Goal: Task Accomplishment & Management: Complete application form

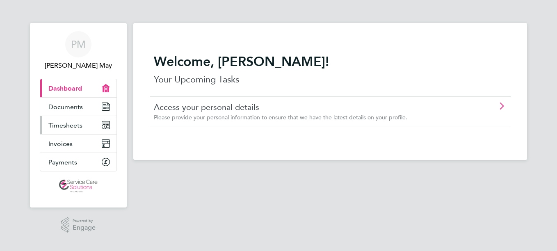
click at [63, 126] on span "Timesheets" at bounding box center [65, 126] width 34 height 8
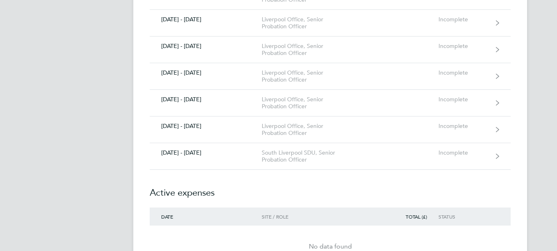
scroll to position [369, 0]
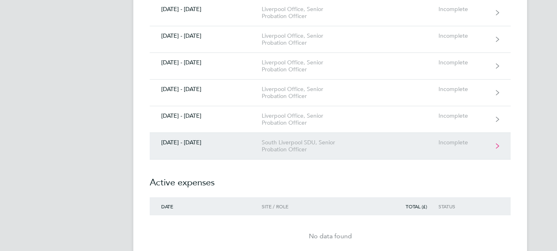
click at [496, 147] on icon at bounding box center [497, 146] width 3 height 6
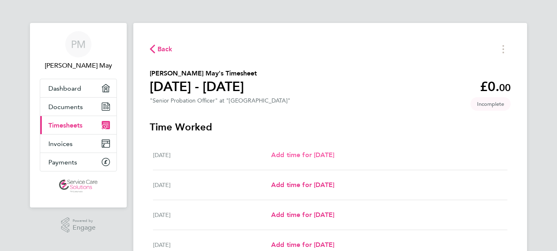
click at [335, 154] on span "Add time for [DATE]" at bounding box center [302, 155] width 63 height 8
select select "30"
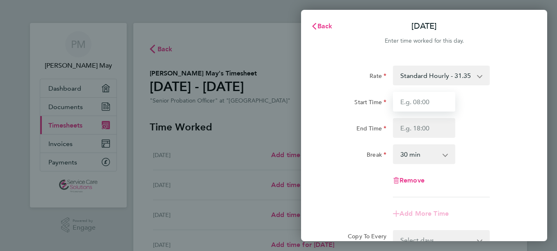
click at [424, 103] on input "Start Time" at bounding box center [424, 102] width 62 height 20
type input "08:00"
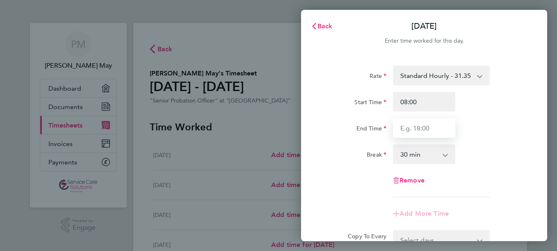
type input "16:00"
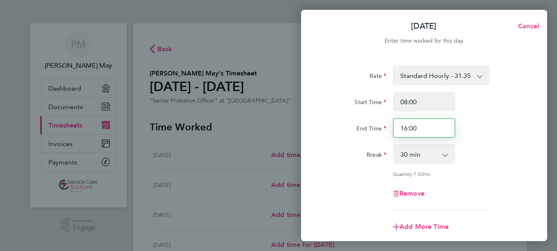
drag, startPoint x: 426, startPoint y: 122, endPoint x: 441, endPoint y: 133, distance: 19.1
click at [427, 124] on input "16:00" at bounding box center [424, 128] width 62 height 20
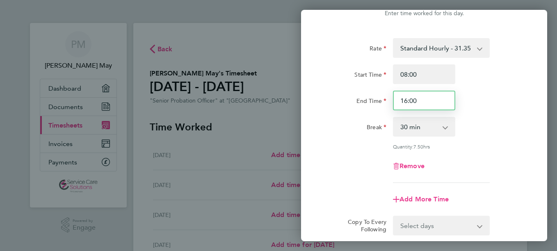
scroll to position [119, 0]
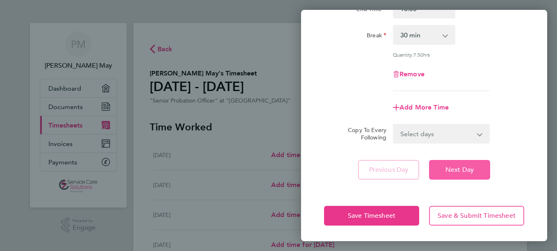
click at [466, 172] on span "Next Day" at bounding box center [460, 170] width 28 height 8
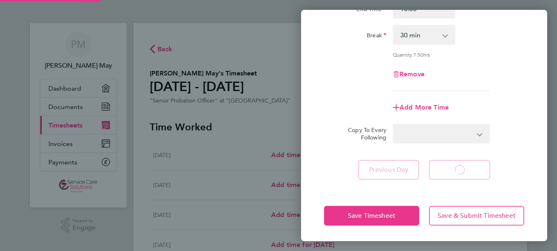
select select "30"
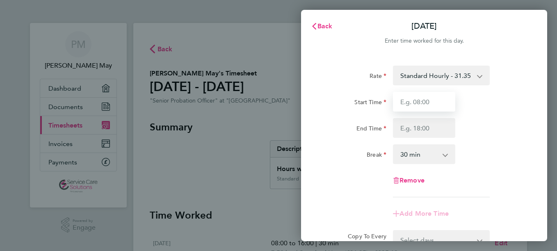
click at [430, 104] on input "Start Time" at bounding box center [424, 102] width 62 height 20
type input "08:00"
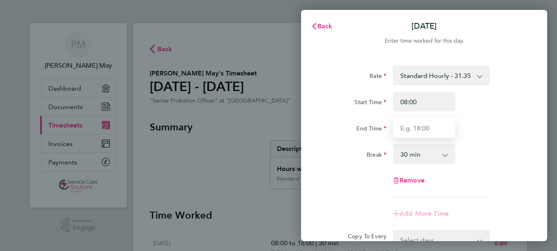
type input "16:00"
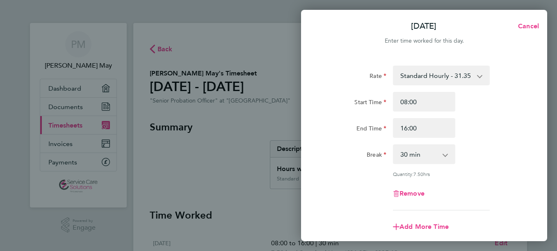
click at [507, 136] on div "End Time 16:00" at bounding box center [424, 128] width 207 height 20
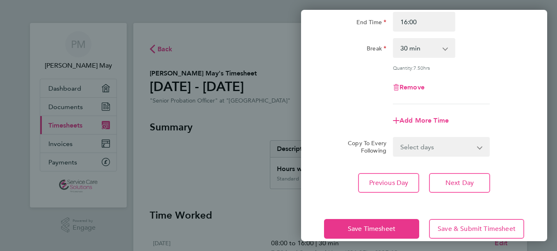
scroll to position [119, 0]
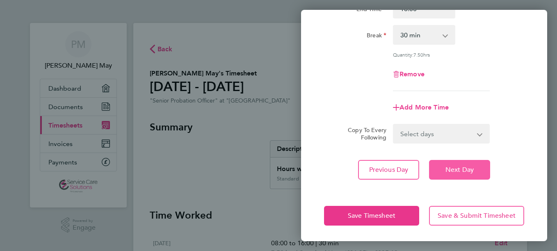
click at [463, 167] on span "Next Day" at bounding box center [460, 170] width 28 height 8
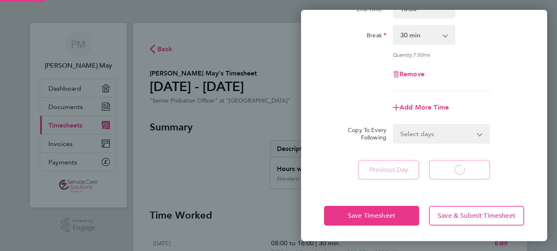
scroll to position [107, 0]
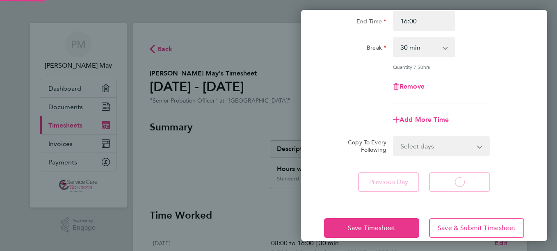
select select "30"
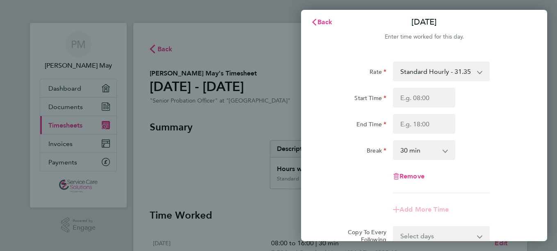
scroll to position [0, 0]
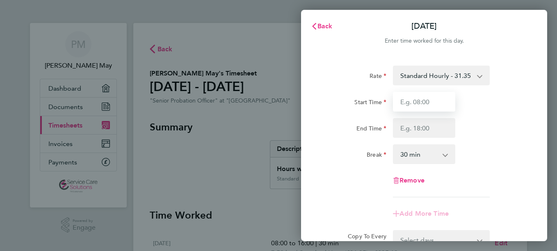
click at [420, 101] on input "Start Time" at bounding box center [424, 102] width 62 height 20
click at [431, 101] on input "Start Time" at bounding box center [424, 102] width 62 height 20
click at [415, 102] on input "Start Time" at bounding box center [424, 102] width 62 height 20
type input "11:00"
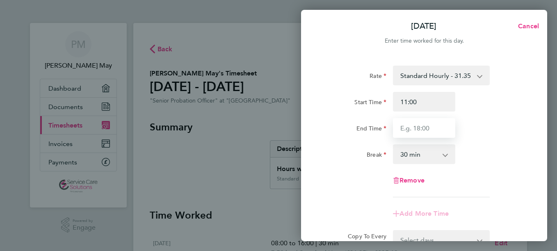
drag, startPoint x: 400, startPoint y: 128, endPoint x: 422, endPoint y: 127, distance: 21.8
click at [407, 131] on input "End Time" at bounding box center [424, 128] width 62 height 20
type input "12:00"
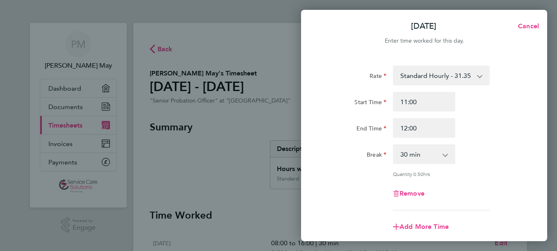
click at [448, 154] on app-icon-cross-button at bounding box center [450, 154] width 10 height 18
click at [445, 155] on app-icon-cross-button at bounding box center [450, 154] width 10 height 18
click at [474, 151] on div "Break 0 min 15 min 30 min 45 min" at bounding box center [424, 155] width 207 height 20
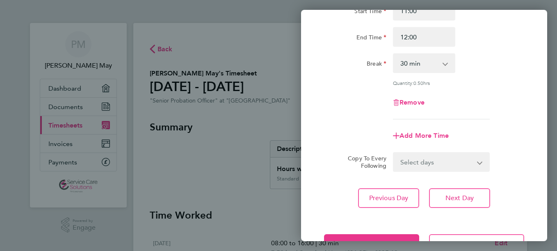
scroll to position [119, 0]
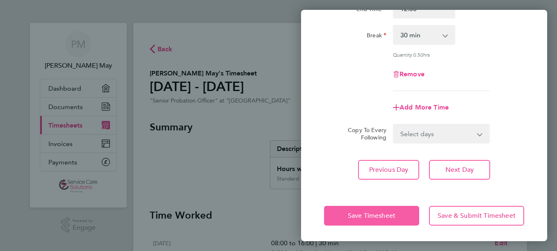
click at [380, 214] on span "Save Timesheet" at bounding box center [372, 216] width 48 height 8
